Goal: Consume media (video, audio)

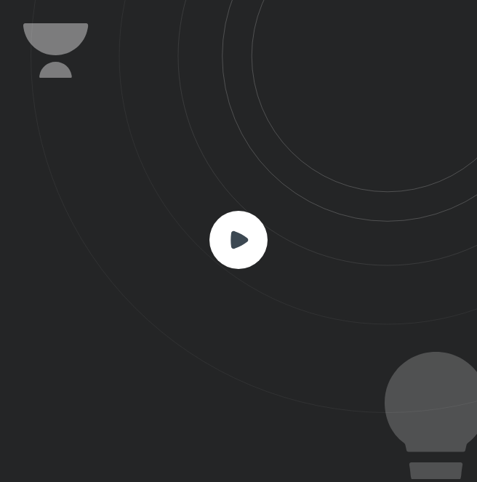
scroll to position [482, 477]
click at [238, 256] on rect at bounding box center [239, 240] width 58 height 58
click at [257, 247] on rect at bounding box center [239, 240] width 58 height 58
click at [223, 224] on rect at bounding box center [239, 240] width 58 height 58
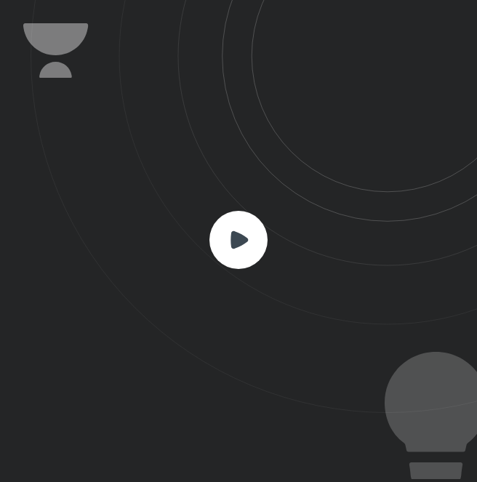
click at [223, 224] on rect at bounding box center [239, 240] width 58 height 58
click at [239, 239] on icon at bounding box center [239, 239] width 17 height 17
click at [236, 237] on icon at bounding box center [239, 239] width 17 height 17
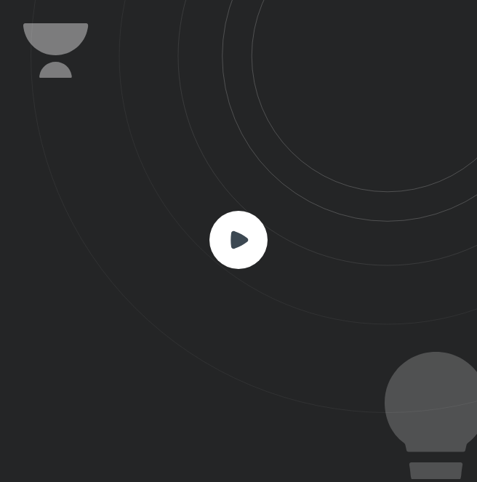
click at [236, 237] on icon at bounding box center [239, 239] width 17 height 17
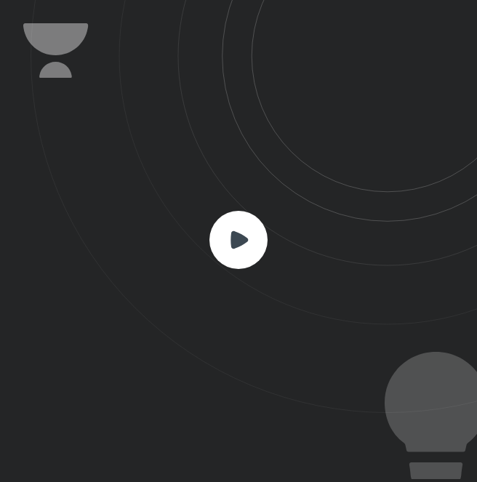
click at [236, 237] on icon at bounding box center [239, 239] width 17 height 17
click at [197, 254] on icon at bounding box center [254, 206] width 447 height 413
click at [204, 255] on icon at bounding box center [254, 206] width 447 height 413
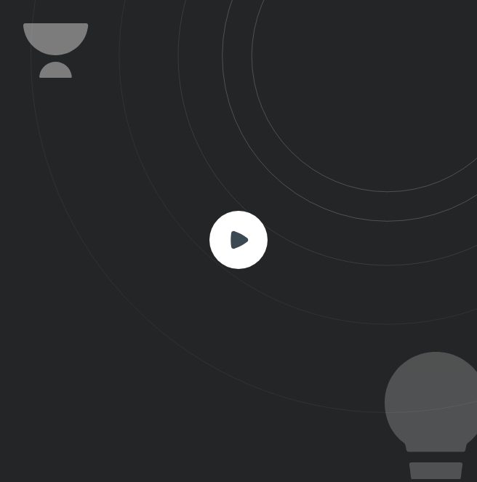
click at [206, 255] on icon at bounding box center [254, 206] width 447 height 413
click at [228, 246] on rect at bounding box center [239, 240] width 58 height 58
click at [228, 245] on rect at bounding box center [239, 240] width 58 height 58
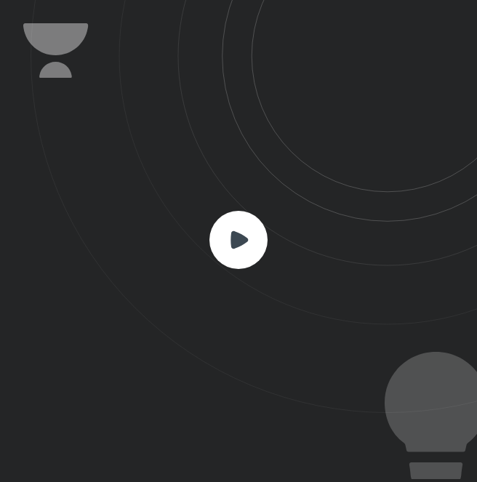
click at [228, 243] on rect at bounding box center [239, 240] width 58 height 58
click at [228, 244] on rect at bounding box center [239, 240] width 58 height 58
click at [229, 242] on rect at bounding box center [239, 240] width 58 height 58
click at [230, 241] on rect at bounding box center [239, 240] width 58 height 58
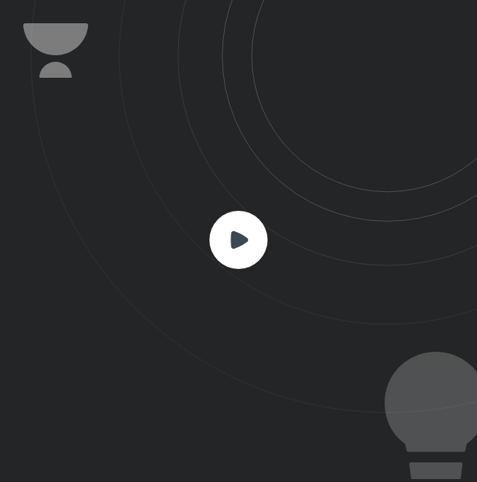
drag, startPoint x: 230, startPoint y: 241, endPoint x: 202, endPoint y: 240, distance: 27.7
click at [202, 240] on icon at bounding box center [254, 206] width 447 height 413
